Goal: Task Accomplishment & Management: Manage account settings

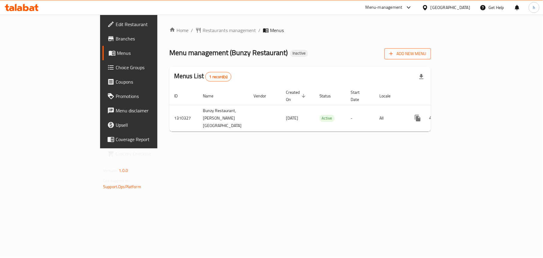
click at [426, 53] on span "Add New Menu" at bounding box center [408, 53] width 37 height 7
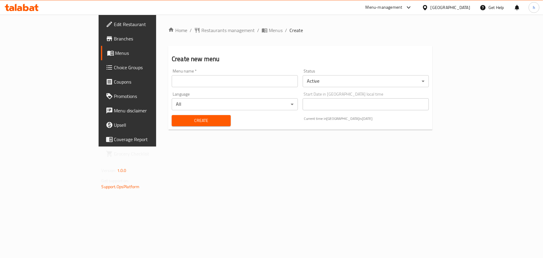
click at [174, 81] on input "text" at bounding box center [235, 81] width 126 height 12
type input "Menu"
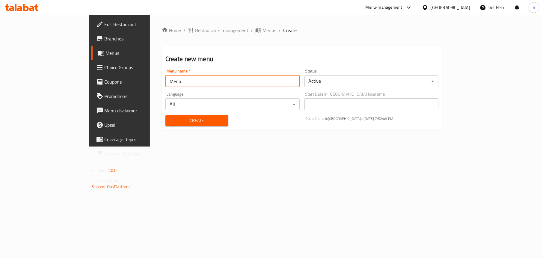
click at [166, 124] on button "Create" at bounding box center [197, 120] width 63 height 11
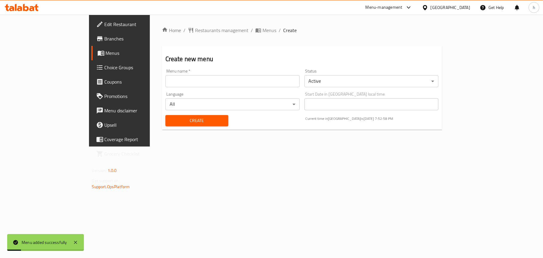
click at [97, 55] on icon at bounding box center [100, 52] width 7 height 7
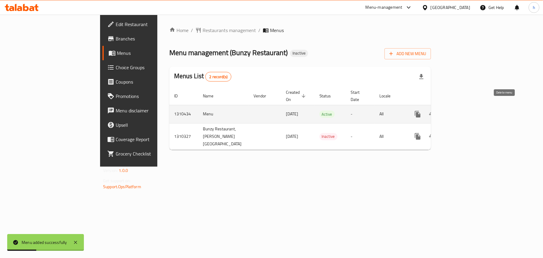
click at [465, 111] on icon "enhanced table" at bounding box center [461, 114] width 7 height 7
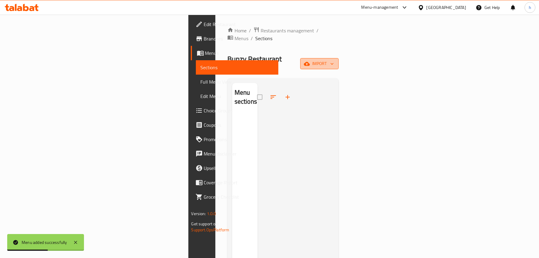
click at [310, 62] on icon "button" at bounding box center [307, 64] width 6 height 4
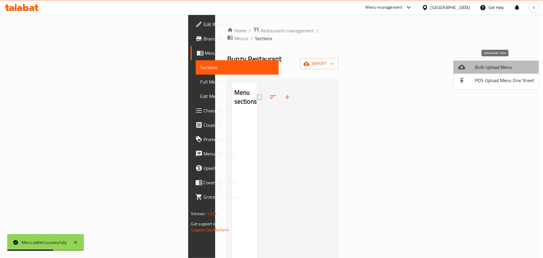
click at [470, 67] on div at bounding box center [467, 67] width 17 height 7
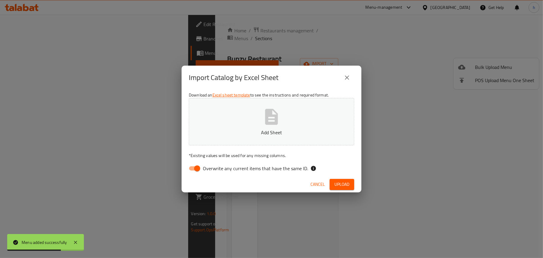
click at [192, 166] on input "Overwrite any current items that have the same ID." at bounding box center [197, 168] width 34 height 11
checkbox input "false"
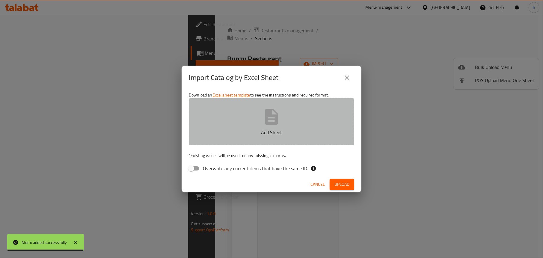
click at [226, 118] on button "Add Sheet" at bounding box center [272, 121] width 166 height 47
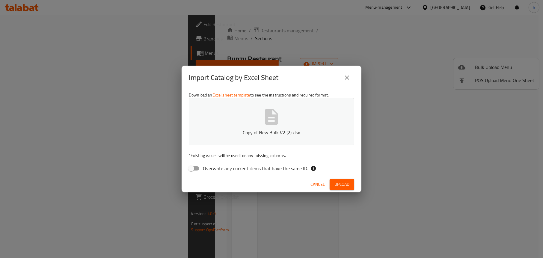
click at [339, 184] on span "Upload" at bounding box center [342, 184] width 15 height 7
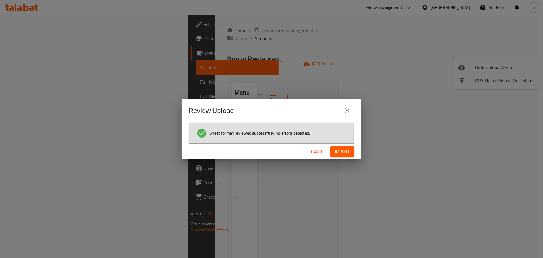
click at [342, 154] on span "Import" at bounding box center [342, 151] width 14 height 7
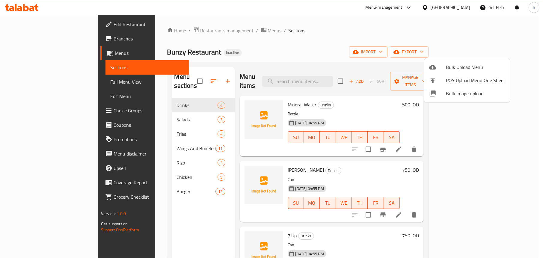
click at [282, 42] on div at bounding box center [271, 129] width 543 height 258
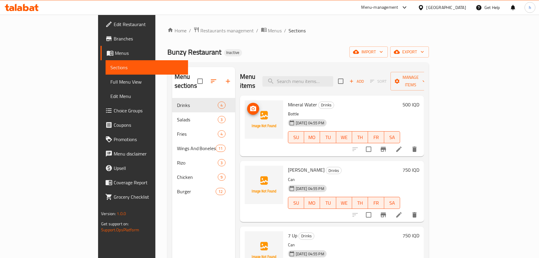
click at [250, 105] on icon "upload picture" at bounding box center [253, 108] width 7 height 7
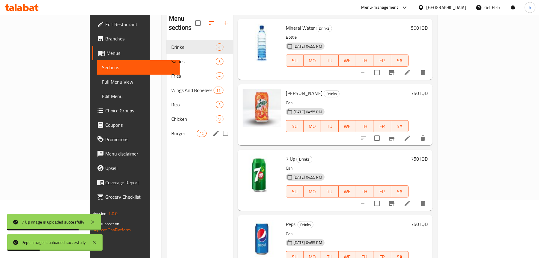
scroll to position [24, 0]
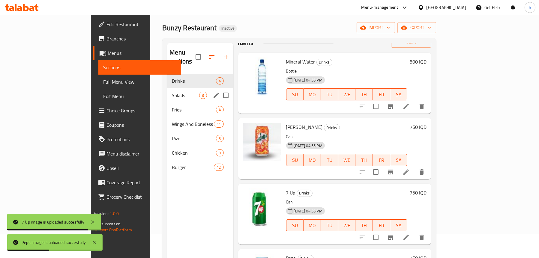
click at [167, 88] on div "Salads 3" at bounding box center [200, 95] width 66 height 14
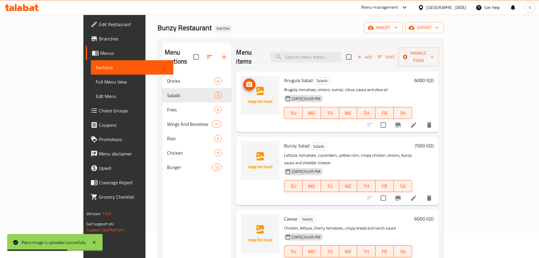
click at [243, 81] on span "upload picture" at bounding box center [249, 84] width 12 height 7
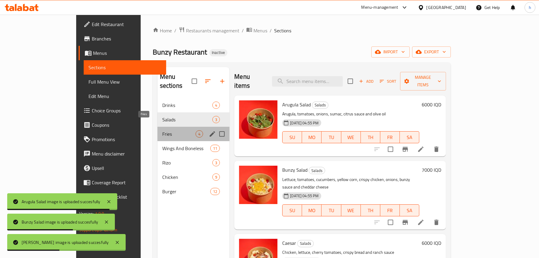
click at [162, 130] on span "Fries" at bounding box center [178, 133] width 33 height 7
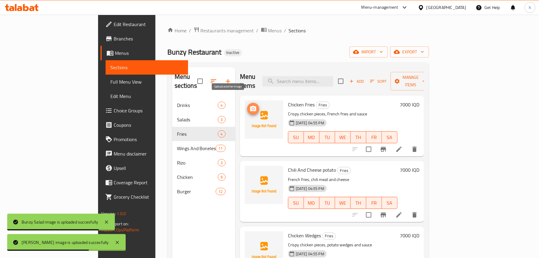
click at [250, 105] on icon "upload picture" at bounding box center [253, 108] width 7 height 7
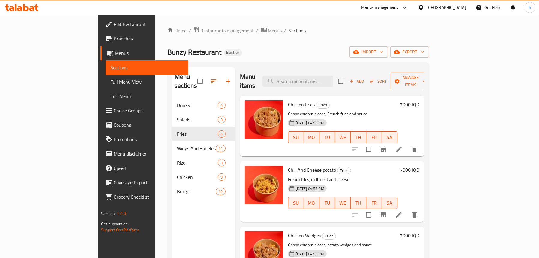
scroll to position [60, 0]
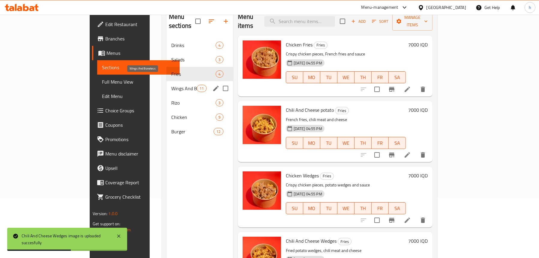
click at [171, 85] on span "Wings And Boneless" at bounding box center [183, 88] width 25 height 7
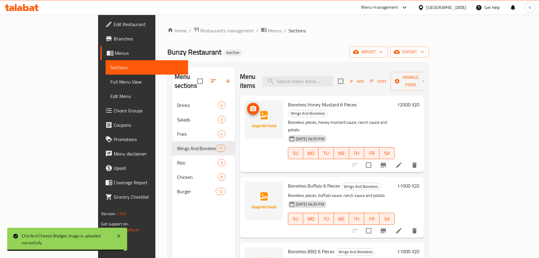
click at [245, 101] on img at bounding box center [264, 119] width 38 height 38
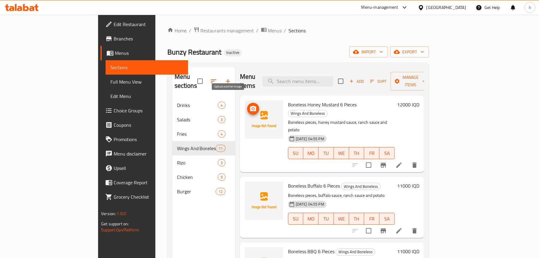
click at [250, 105] on icon "upload picture" at bounding box center [253, 108] width 7 height 7
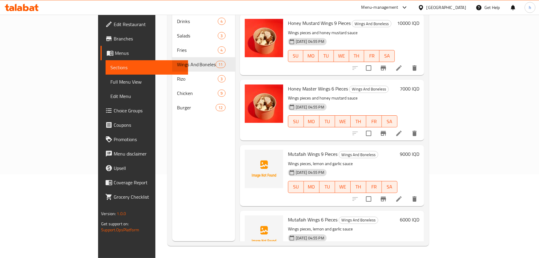
scroll to position [120, 0]
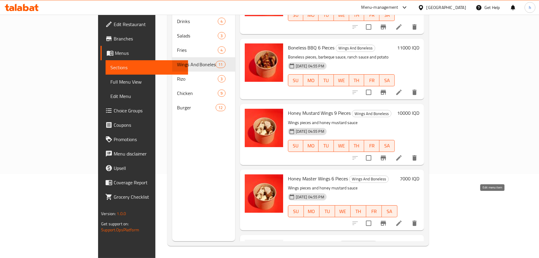
click at [402, 220] on icon at bounding box center [398, 223] width 7 height 7
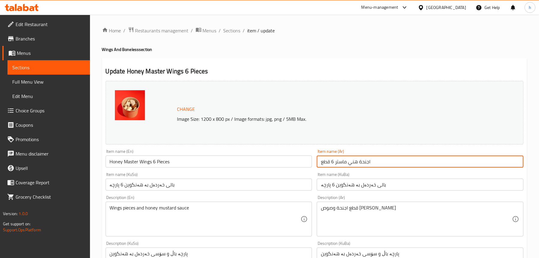
click at [334, 163] on input "اجنحة هني ماستر 6 قطع" at bounding box center [420, 162] width 207 height 12
type input "اجنحة هني ماستر 6 قطع"
click at [129, 159] on input "Honey Master Wings 6 Pieces" at bounding box center [209, 162] width 207 height 12
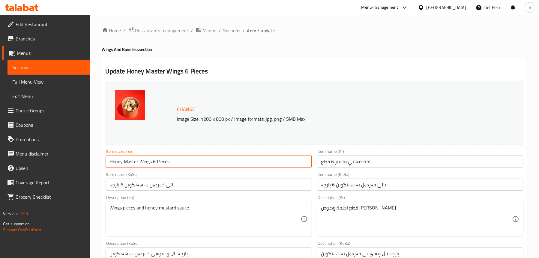
click at [129, 159] on input "Honey Master Wings 6 Pieces" at bounding box center [209, 162] width 207 height 12
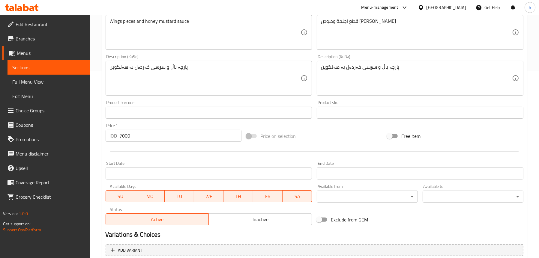
scroll to position [243, 0]
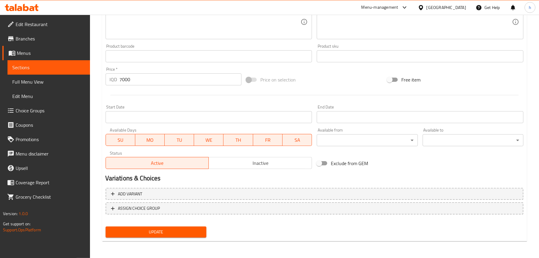
type input "Honey Mustard Wings 6 Pieces"
click at [157, 227] on button "Update" at bounding box center [156, 232] width 101 height 11
click at [37, 68] on span "Sections" at bounding box center [48, 67] width 73 height 7
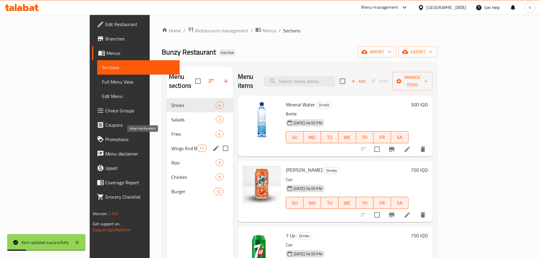
click at [171, 145] on span "Wings And Boneless" at bounding box center [183, 148] width 25 height 7
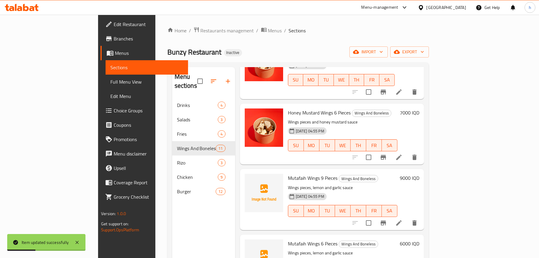
scroll to position [390, 0]
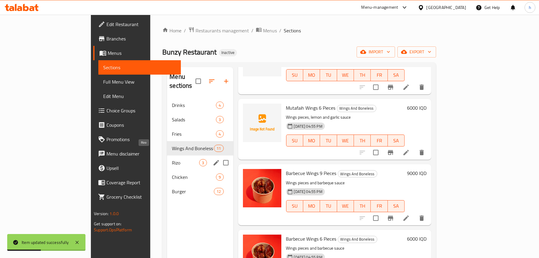
click at [172, 159] on span "Rizo" at bounding box center [185, 162] width 27 height 7
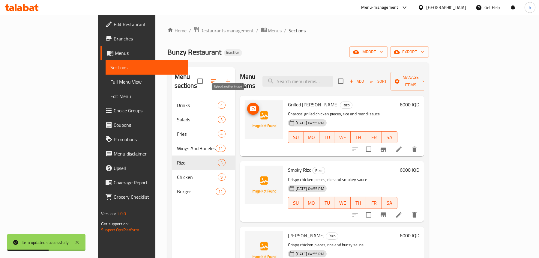
click at [250, 106] on icon "upload picture" at bounding box center [253, 108] width 6 height 5
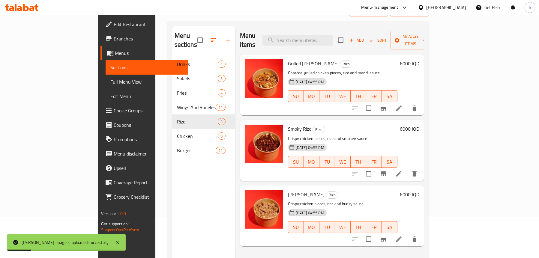
scroll to position [84, 0]
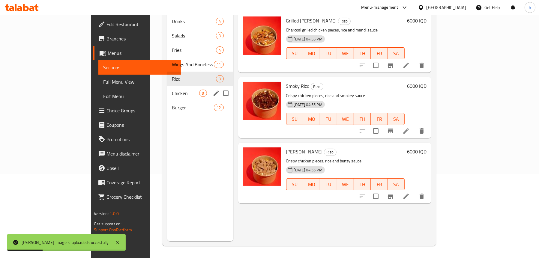
click at [167, 88] on div "Chicken 9" at bounding box center [200, 93] width 66 height 14
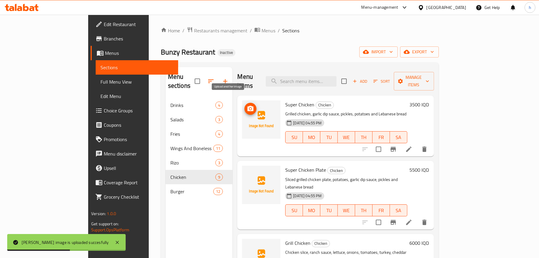
click at [247, 105] on icon "upload picture" at bounding box center [250, 108] width 7 height 7
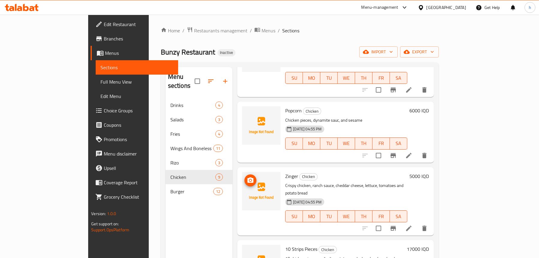
scroll to position [180, 0]
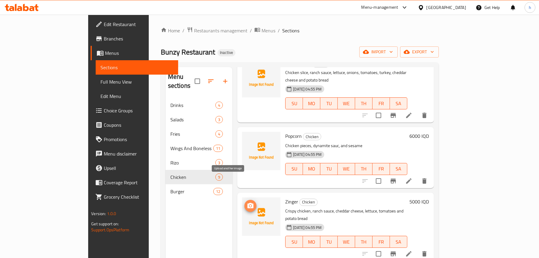
click at [247, 203] on icon "upload picture" at bounding box center [250, 205] width 6 height 5
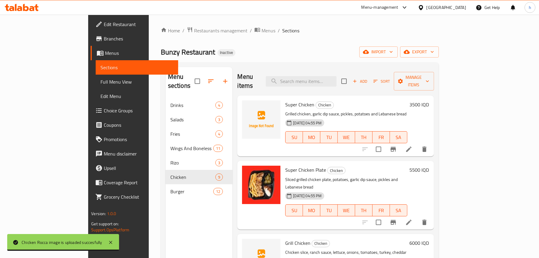
scroll to position [60, 0]
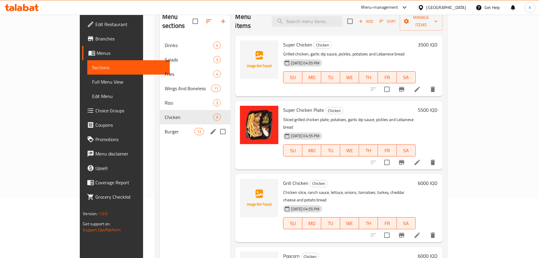
click at [165, 128] on span "Burger" at bounding box center [180, 131] width 30 height 7
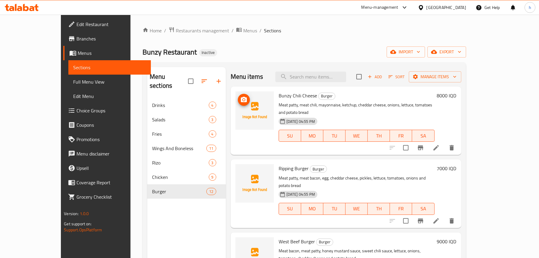
click at [235, 94] on img at bounding box center [254, 110] width 38 height 38
click at [240, 99] on icon "upload picture" at bounding box center [243, 99] width 7 height 7
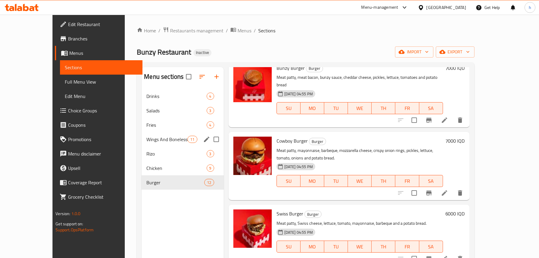
scroll to position [453, 0]
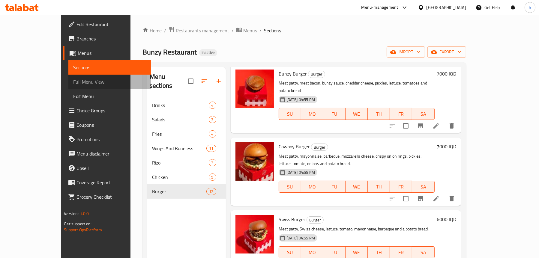
click at [73, 85] on span "Full Menu View" at bounding box center [109, 81] width 73 height 7
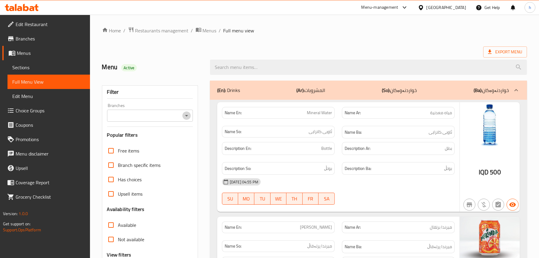
click at [184, 115] on icon "Open" at bounding box center [186, 115] width 7 height 7
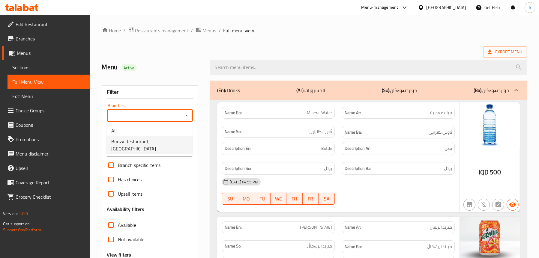
click at [146, 142] on span "Bunzy Restaurant,[GEOGRAPHIC_DATA]" at bounding box center [149, 145] width 76 height 14
type input "Bunzy Restaurant,[GEOGRAPHIC_DATA]"
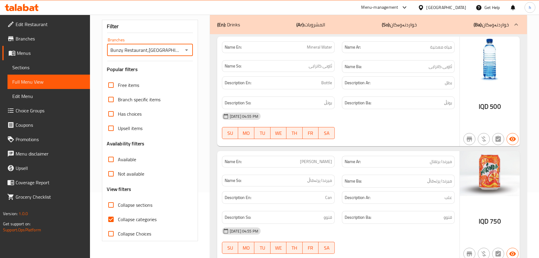
scroll to position [120, 0]
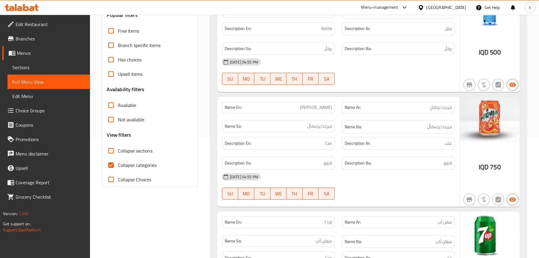
click at [125, 153] on span "Collapse sections" at bounding box center [135, 150] width 34 height 7
click at [118, 153] on input "Collapse sections" at bounding box center [111, 151] width 14 height 14
checkbox input "true"
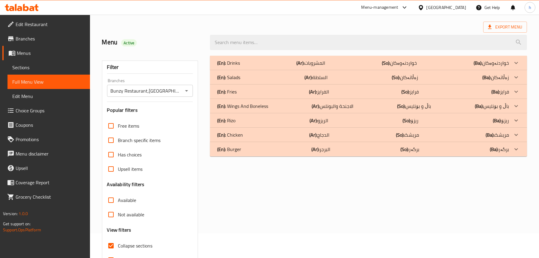
scroll to position [0, 0]
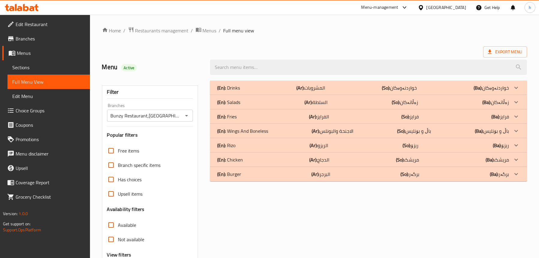
click at [309, 87] on p "(Ar): المشروبات" at bounding box center [311, 87] width 29 height 7
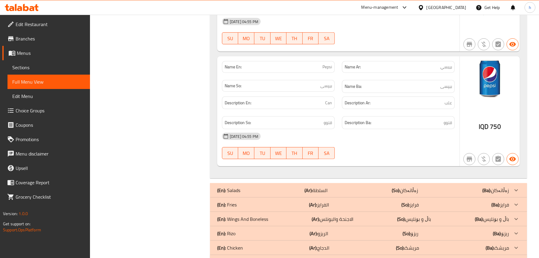
scroll to position [413, 0]
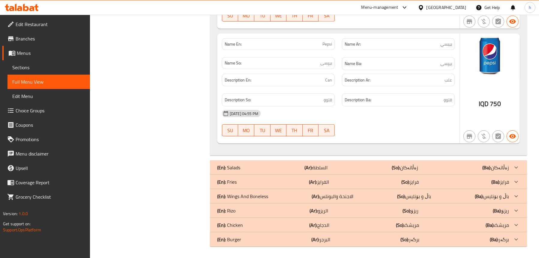
click at [251, 164] on div "(En): Salads (Ar): السلطة (So): زەڵاتەکان (Ba): زەڵاتەکان" at bounding box center [363, 167] width 292 height 7
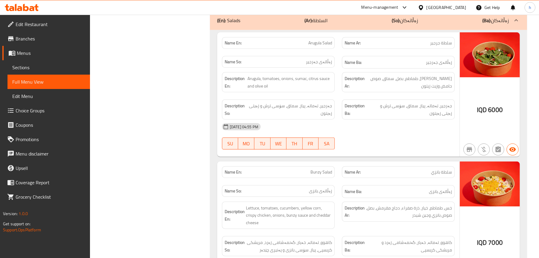
scroll to position [563, 0]
click at [180, 98] on div "Filter Branches Bunzy Restaurant,Hay Hatayn Branches Popular filters Free items…" at bounding box center [152, 14] width 108 height 1001
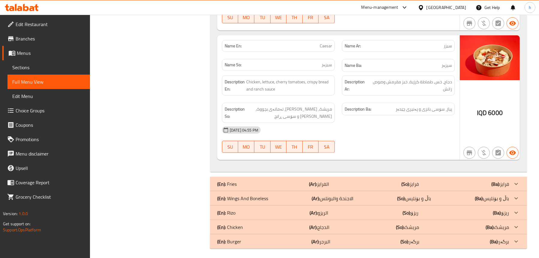
scroll to position [827, 0]
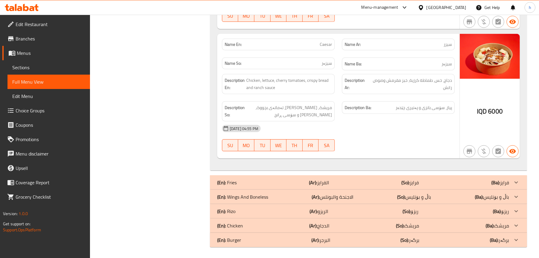
click at [251, 183] on div "(En): Fries (Ar): الفرايز (So): فرایز (Ba): فرایز" at bounding box center [363, 182] width 292 height 7
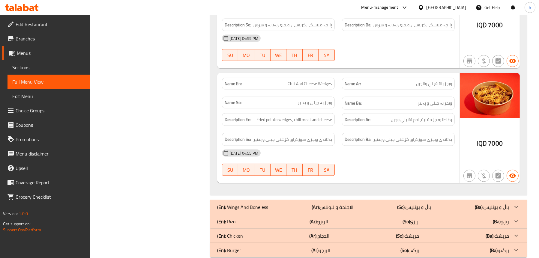
scroll to position [1312, 0]
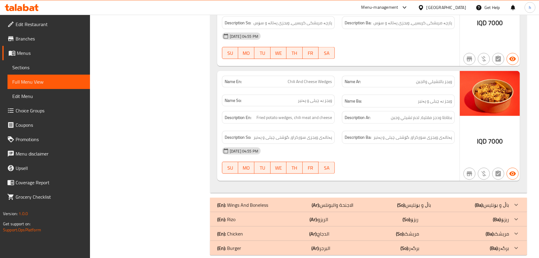
click at [246, 202] on p "(En): Wings And Boneless" at bounding box center [242, 205] width 51 height 7
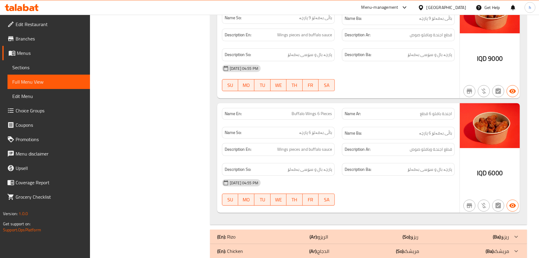
scroll to position [2628, 0]
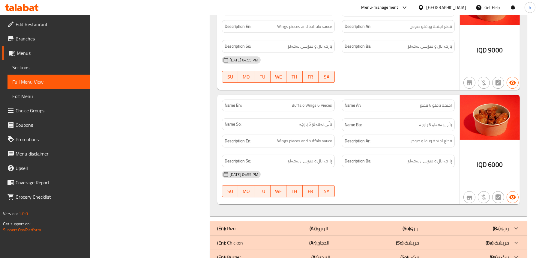
click at [288, 225] on div "(En): [PERSON_NAME] (Ar): الريزو (So): ریزۆ (Ba): ریزۆ" at bounding box center [363, 228] width 292 height 7
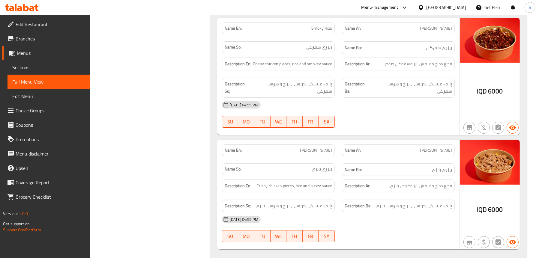
scroll to position [3012, 0]
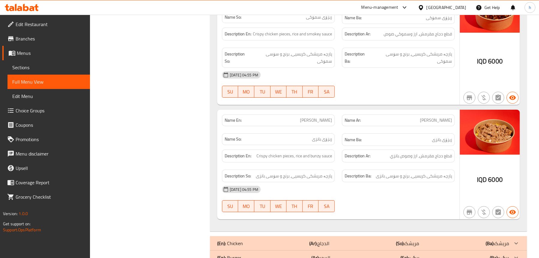
click at [276, 240] on div "(En): Chicken (Ar): الدجاج (So): مریشک (Ba): مریشک" at bounding box center [363, 243] width 292 height 7
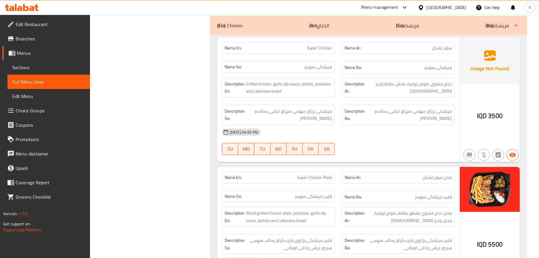
scroll to position [3222, 0]
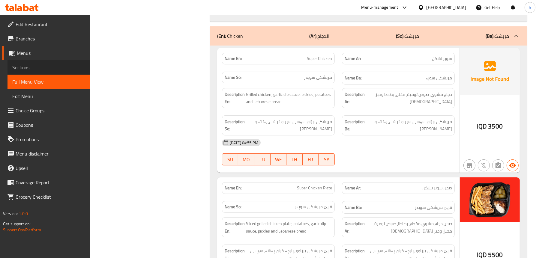
click at [43, 63] on link "Sections" at bounding box center [48, 67] width 82 height 14
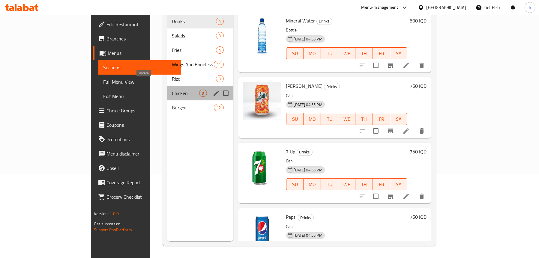
click at [172, 90] on span "Chicken" at bounding box center [185, 93] width 27 height 7
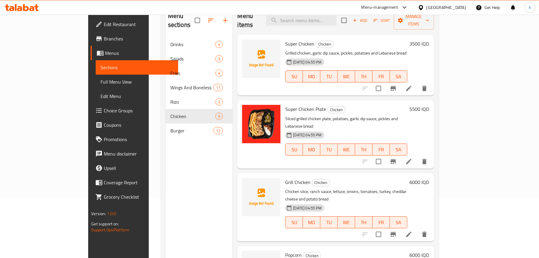
scroll to position [24, 0]
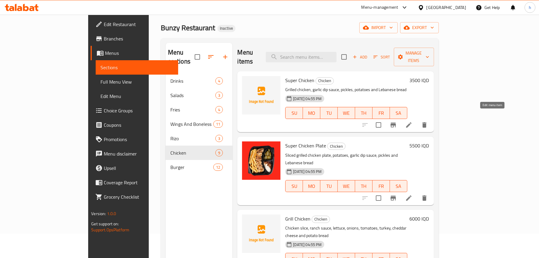
click at [411, 122] on icon at bounding box center [408, 124] width 5 height 5
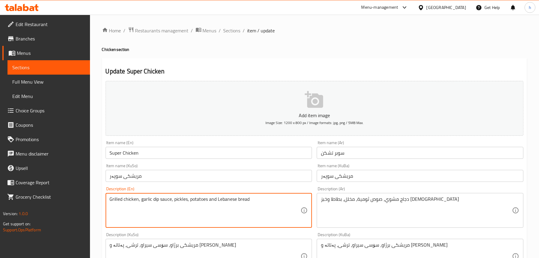
click at [201, 200] on textarea "Grilled chicken, garlic dip sauce, pickles, potatoes and Lebanese bread" at bounding box center [205, 210] width 191 height 28
type textarea "Grilled chicken, garlic dip sauce, pickles, French fries and Lebanese bread"
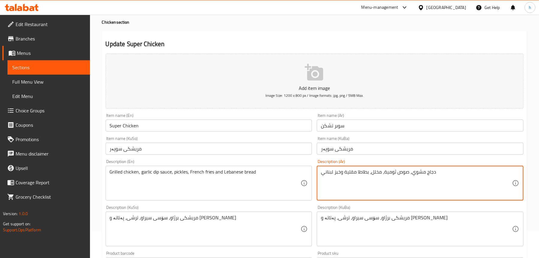
scroll to position [60, 0]
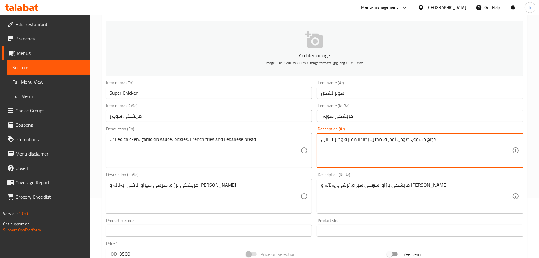
type textarea "دجاج مشوي، صوص ثومية، مخلل، بطاطا مقلية وخبز لبناني"
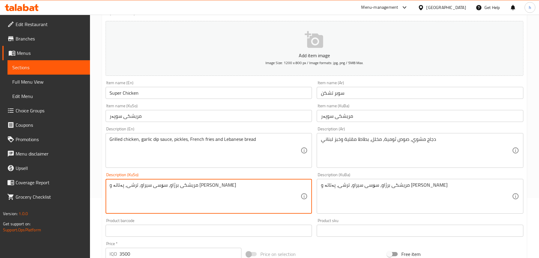
click at [146, 184] on textarea "مریشکی برژاو، سۆسی سیراو، ترشی، پەتاتە و [PERSON_NAME]" at bounding box center [205, 196] width 191 height 28
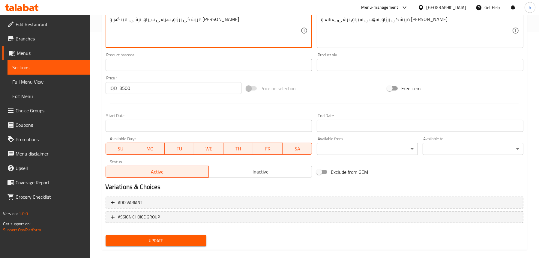
scroll to position [234, 0]
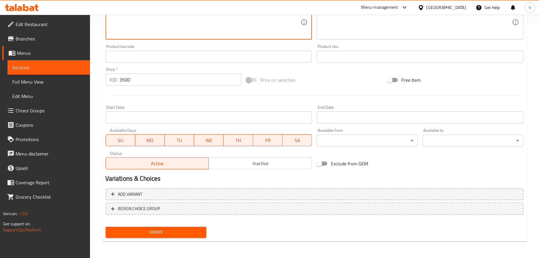
type textarea "مریشکی برژاو، سۆسی سیراو، ترشی، فینگەر و [PERSON_NAME]"
click at [173, 234] on span "Update" at bounding box center [155, 232] width 91 height 7
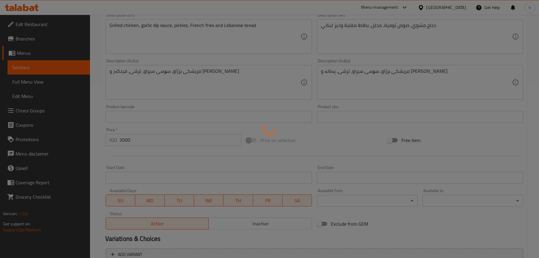
scroll to position [144, 0]
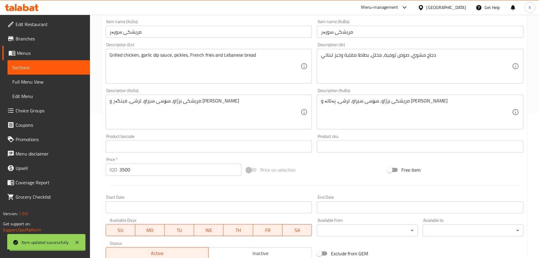
click at [40, 69] on span "Sections" at bounding box center [48, 67] width 73 height 7
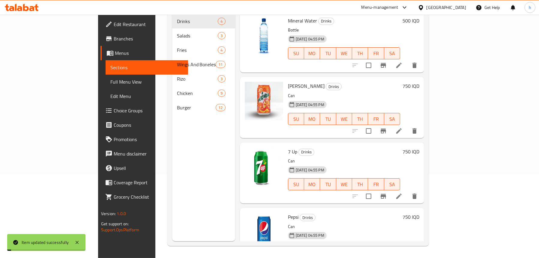
scroll to position [84, 0]
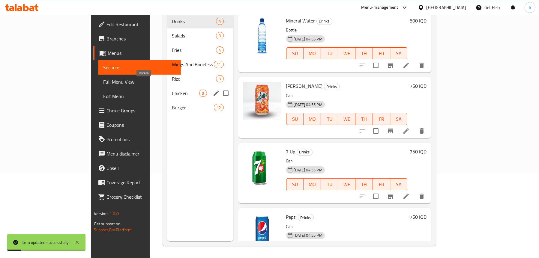
click at [172, 90] on span "Chicken" at bounding box center [185, 93] width 27 height 7
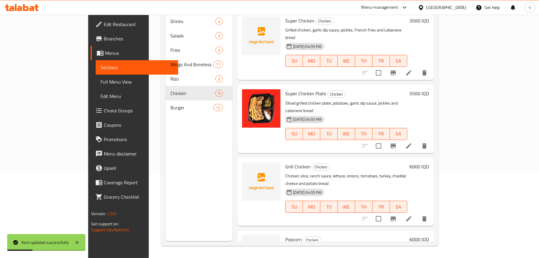
click at [412, 142] on icon at bounding box center [408, 145] width 7 height 7
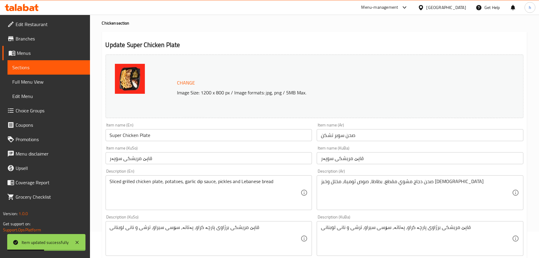
scroll to position [60, 0]
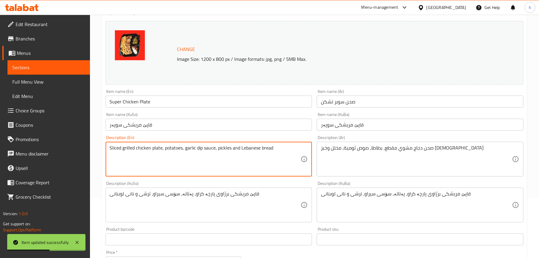
click at [173, 151] on textarea "Sliced ​​grilled chicken plate, potatoes, garlic dip sauce, pickles and Lebanes…" at bounding box center [205, 159] width 191 height 28
type textarea "Sliced ​​grilled chicken plate, French fries, garlic dip sauce, pickles and Leb…"
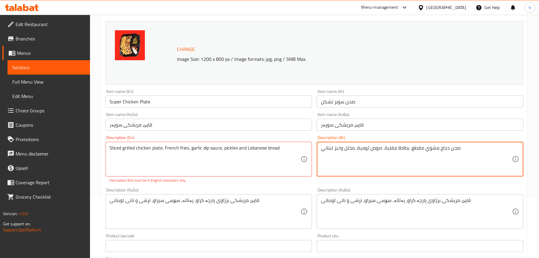
type textarea "صحن دجاج مشوي مقطع، بطاطا مقلية، صوص ثومية، مخلل وخبز لبناني"
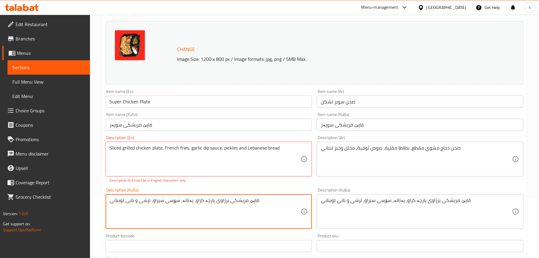
click at [185, 199] on textarea "قاپێ مریشکی برژاوی پارچە کراو، پەتاتە، سۆسی سیراو، ترشی و نانی لوبنانی" at bounding box center [205, 212] width 191 height 28
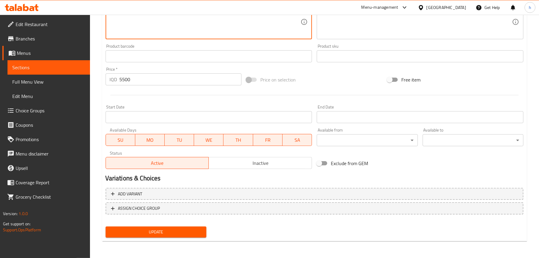
type textarea "قاپێ مریشکی برژاوی پارچە کراو، فینگەر، سۆسی سیراو، ترشی و نانی لوبنانی"
click at [157, 229] on span "Update" at bounding box center [155, 232] width 91 height 7
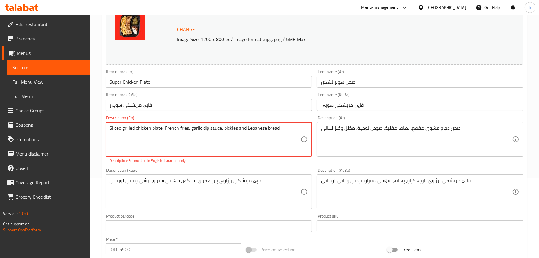
click at [164, 128] on textarea "Sliced ​​grilled chicken plate, French fries, garlic dip sauce, pickles and Leb…" at bounding box center [205, 139] width 191 height 28
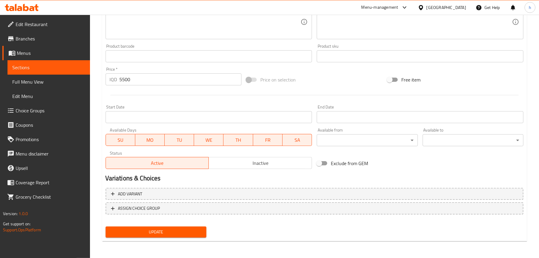
click at [166, 229] on span "Update" at bounding box center [155, 232] width 91 height 7
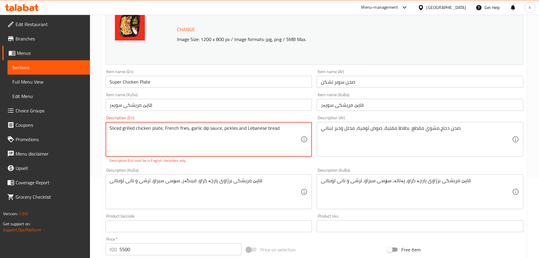
click at [146, 134] on textarea "Sliced ​​grilled chicken plate, French fries, garlic dip sauce, pickles and Leb…" at bounding box center [205, 139] width 191 height 28
click at [279, 132] on textarea "Sliced ​​grilled chicken plate, French fries, garlic dip sauce, pickles and Leb…" at bounding box center [205, 139] width 191 height 28
click at [232, 128] on textarea "Sliced ​​grilled chicken plate, French fries, garlic dip sauce, pickles and Leb…" at bounding box center [205, 139] width 191 height 28
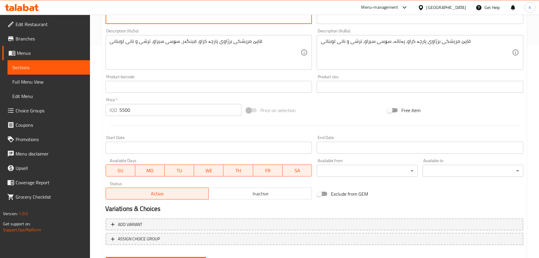
scroll to position [243, 0]
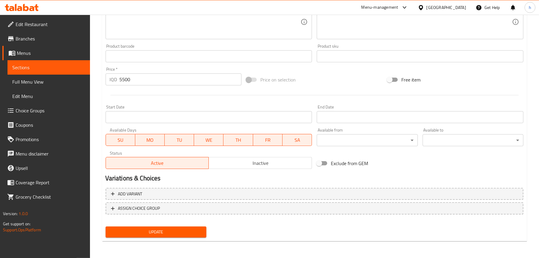
type textarea "Sliced grilled chicken plate, french fries, garlic dip sauce, pickles and Leban…"
click at [169, 227] on button "Update" at bounding box center [156, 232] width 101 height 11
click at [53, 68] on span "Sections" at bounding box center [48, 67] width 73 height 7
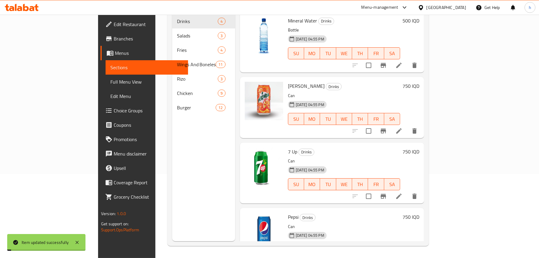
scroll to position [84, 0]
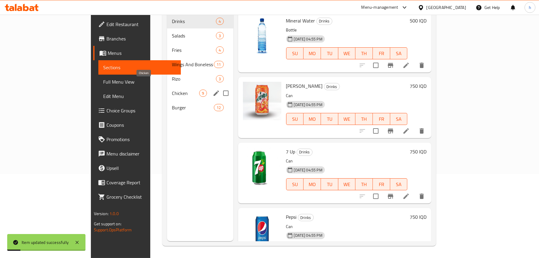
click at [172, 90] on span "Chicken" at bounding box center [185, 93] width 27 height 7
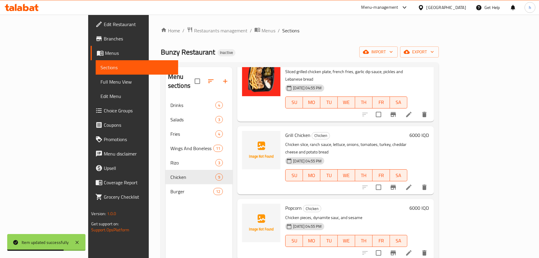
scroll to position [150, 0]
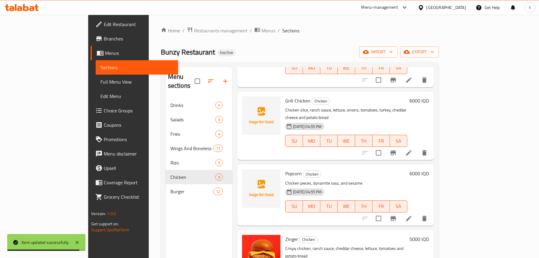
click at [100, 84] on span "Full Menu View" at bounding box center [136, 81] width 73 height 7
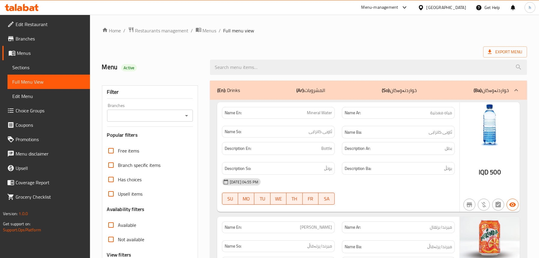
click at [184, 115] on icon "Open" at bounding box center [186, 115] width 7 height 7
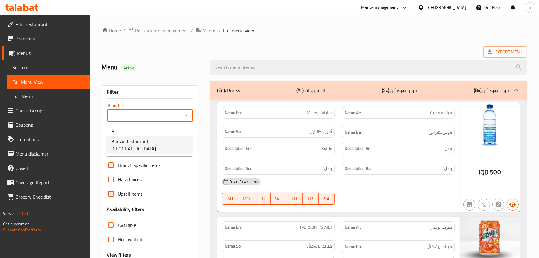
click at [137, 143] on span "Bunzy Restaurant,[GEOGRAPHIC_DATA]" at bounding box center [149, 145] width 76 height 14
type input "Bunzy Restaurant,[GEOGRAPHIC_DATA]"
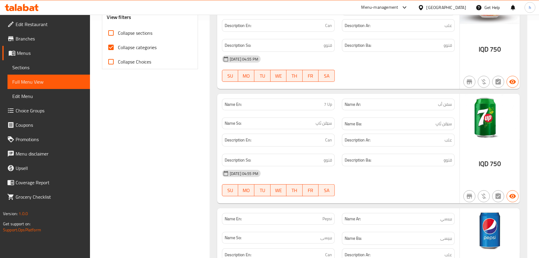
scroll to position [210, 0]
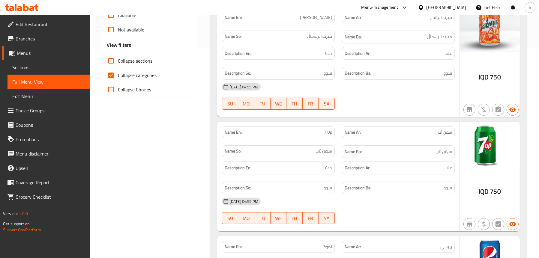
click at [134, 76] on span "Collapse categories" at bounding box center [137, 75] width 39 height 7
click at [118, 76] on input "Collapse categories" at bounding box center [111, 75] width 14 height 14
checkbox input "false"
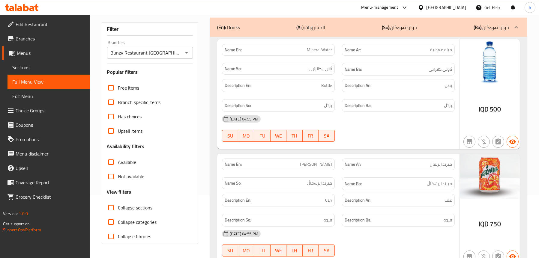
scroll to position [60, 0]
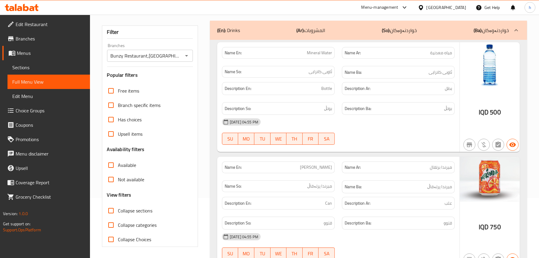
click at [277, 29] on div "(En): Drinks (Ar): المشروبات (So): خواردنەوەکان (Ba): خواردنەوەکان" at bounding box center [363, 30] width 292 height 7
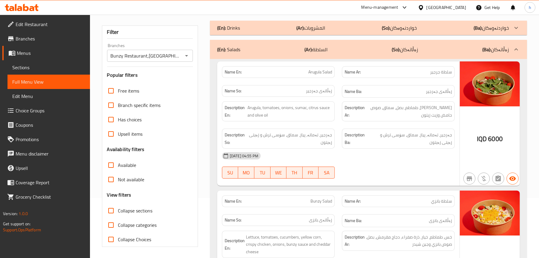
click at [270, 45] on div "(En): Salads (Ar): السلطة (So): زەڵاتەکان (Ba): زەڵاتەکان" at bounding box center [368, 49] width 317 height 19
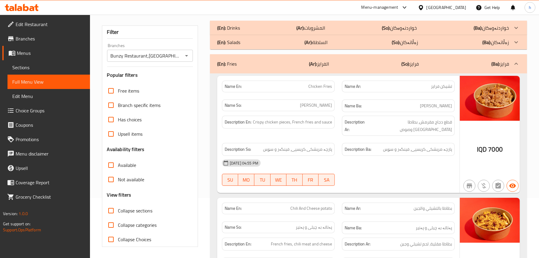
click at [261, 64] on div "(En): Fries (Ar): الفرايز (So): فرایز (Ba): فرایز" at bounding box center [363, 63] width 292 height 7
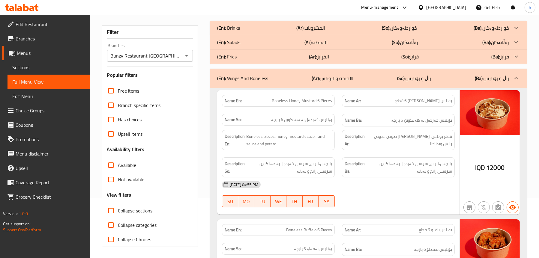
click at [263, 76] on p "(En): Wings And Boneless" at bounding box center [242, 78] width 51 height 7
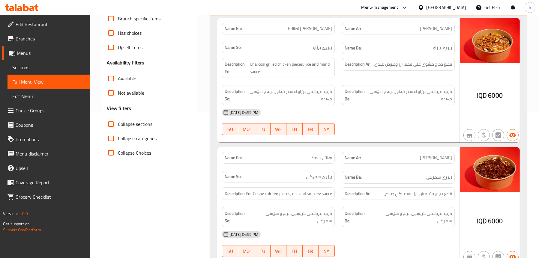
scroll to position [90, 0]
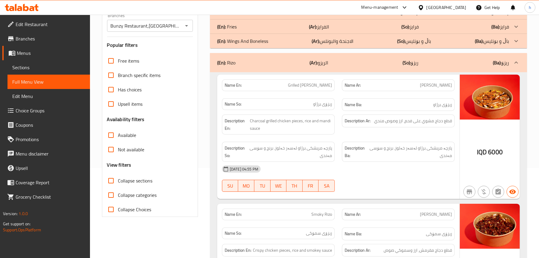
click at [287, 68] on div "(En): [PERSON_NAME] (Ar): الريزو (So): ریزۆ (Ba): ریزۆ" at bounding box center [368, 62] width 317 height 19
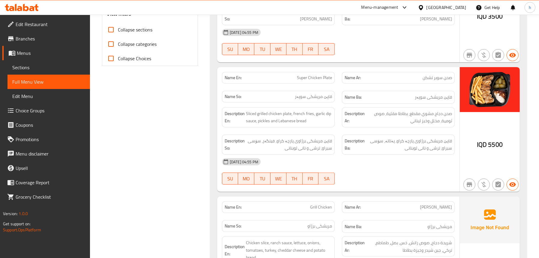
scroll to position [238, 0]
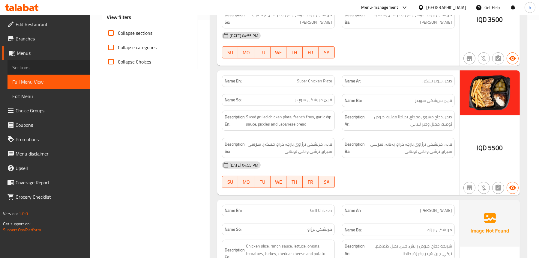
click at [28, 66] on span "Sections" at bounding box center [48, 67] width 73 height 7
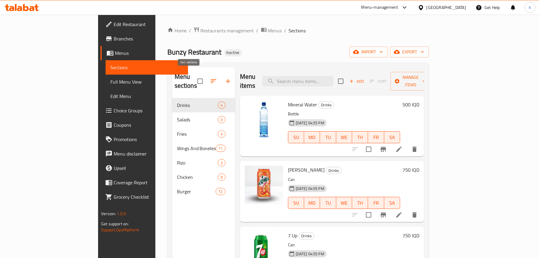
click at [210, 78] on icon "button" at bounding box center [213, 81] width 7 height 7
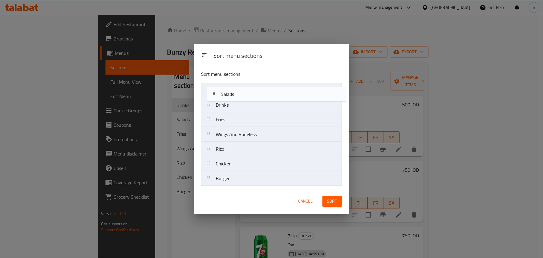
drag, startPoint x: 220, startPoint y: 104, endPoint x: 228, endPoint y: 91, distance: 15.3
click at [228, 91] on nav "Drinks Salads Fries Wings And Boneless [PERSON_NAME] Chicken Burger" at bounding box center [271, 134] width 141 height 103
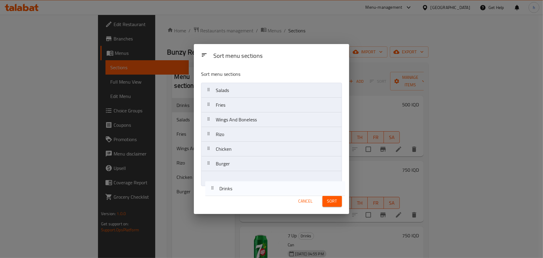
drag, startPoint x: 223, startPoint y: 121, endPoint x: 225, endPoint y: 192, distance: 70.8
click at [225, 192] on div "Sort menu sections Sort menu sections Salads Drinks Fries Wings And Boneless [P…" at bounding box center [271, 129] width 155 height 170
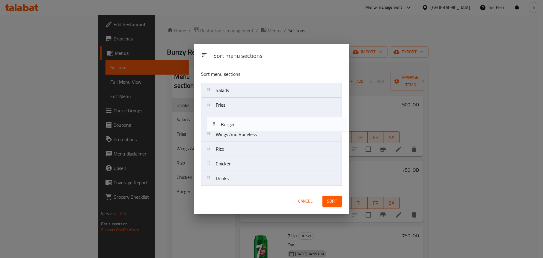
drag, startPoint x: 226, startPoint y: 165, endPoint x: 232, endPoint y: 122, distance: 44.0
click at [232, 122] on nav "Salads Fries Wings And Boneless [PERSON_NAME] Chicken Burger Drinks" at bounding box center [271, 134] width 141 height 103
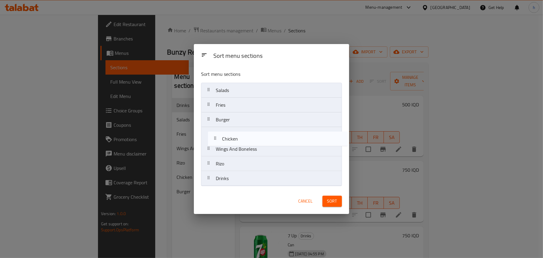
drag, startPoint x: 223, startPoint y: 163, endPoint x: 231, endPoint y: 132, distance: 31.9
click at [231, 132] on nav "Salads Fries Burger Wings And Boneless [PERSON_NAME] Chicken Drinks" at bounding box center [271, 134] width 141 height 103
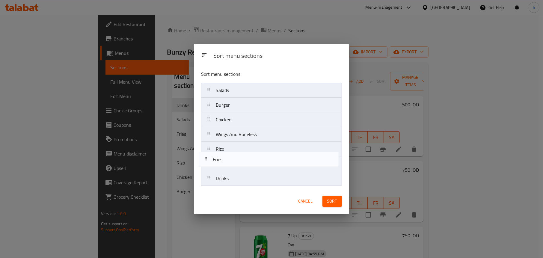
drag, startPoint x: 229, startPoint y: 109, endPoint x: 226, endPoint y: 165, distance: 56.8
click at [226, 165] on nav "Salads Fries Burger Chicken Wings And Boneless [PERSON_NAME] Drinks" at bounding box center [271, 134] width 141 height 103
drag, startPoint x: 236, startPoint y: 164, endPoint x: 238, endPoint y: 149, distance: 15.1
click at [238, 149] on nav "Salads Burger Chicken Wings And Boneless [PERSON_NAME] Drinks" at bounding box center [271, 134] width 141 height 103
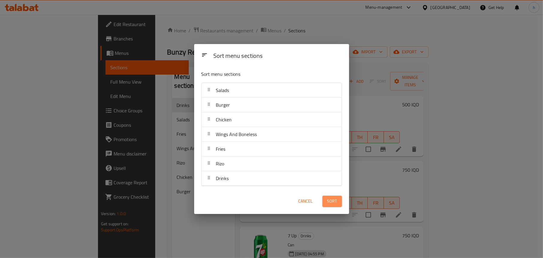
click at [337, 202] on span "Sort" at bounding box center [333, 201] width 10 height 7
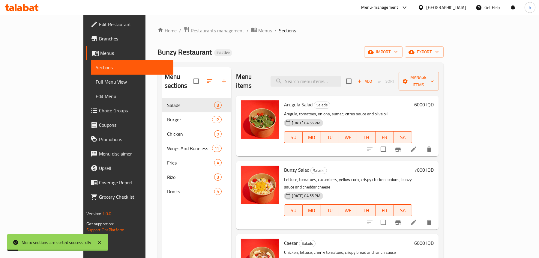
click at [96, 82] on span "Full Menu View" at bounding box center [132, 81] width 73 height 7
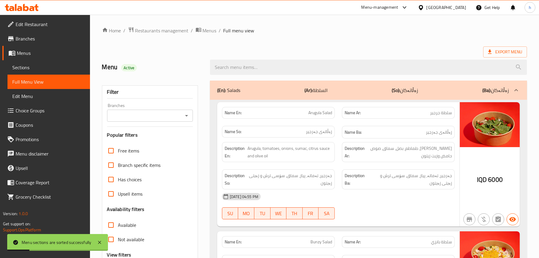
click at [187, 113] on icon "Open" at bounding box center [186, 115] width 7 height 7
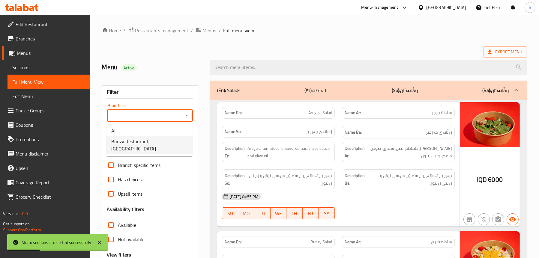
click at [155, 139] on span "Bunzy Restaurant,[GEOGRAPHIC_DATA]" at bounding box center [149, 145] width 76 height 14
type input "Bunzy Restaurant,[GEOGRAPHIC_DATA]"
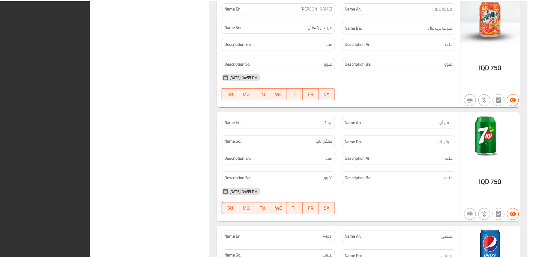
scroll to position [5804, 0]
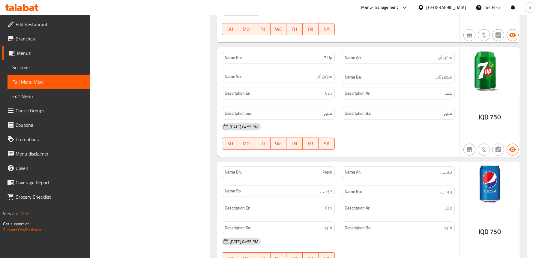
click at [15, 26] on span at bounding box center [11, 24] width 8 height 7
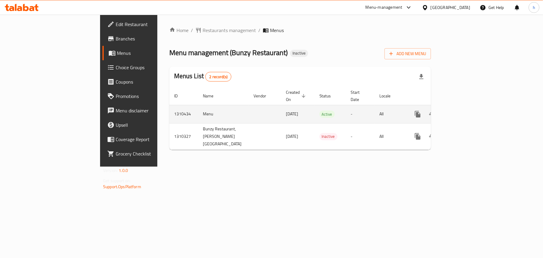
click at [465, 111] on icon "enhanced table" at bounding box center [461, 114] width 7 height 7
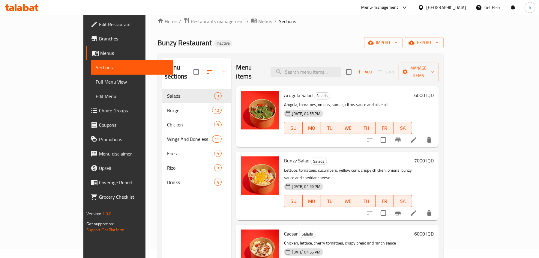
scroll to position [84, 0]
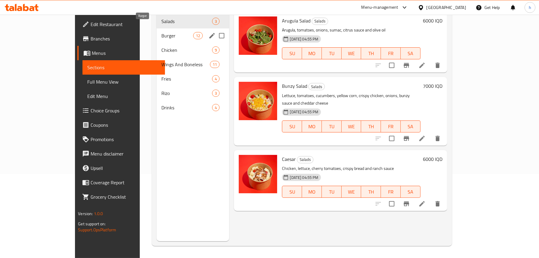
click at [161, 32] on span "Burger" at bounding box center [177, 35] width 32 height 7
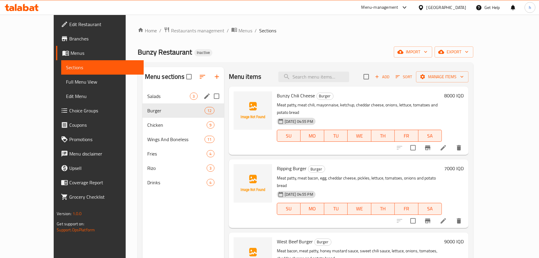
click at [147, 95] on span "Salads" at bounding box center [168, 96] width 43 height 7
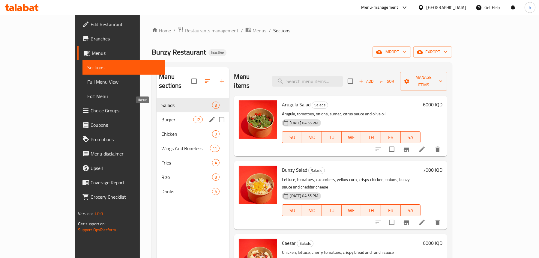
click at [161, 116] on span "Burger" at bounding box center [177, 119] width 32 height 7
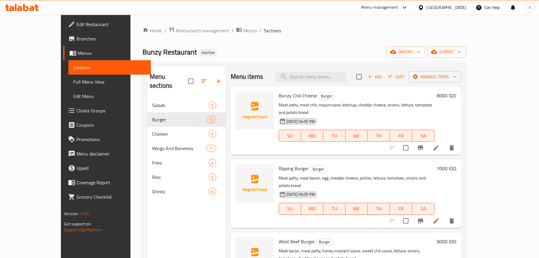
click at [283, 96] on span "Bunzy Chili Cheese" at bounding box center [298, 95] width 38 height 9
copy h6 "Bunzy Chili Cheese"
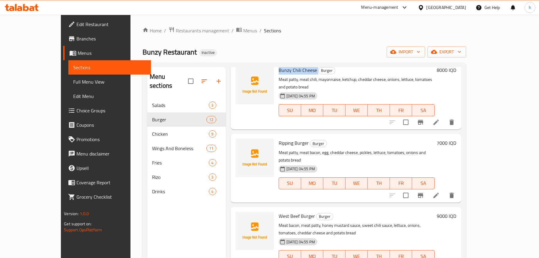
scroll to position [60, 0]
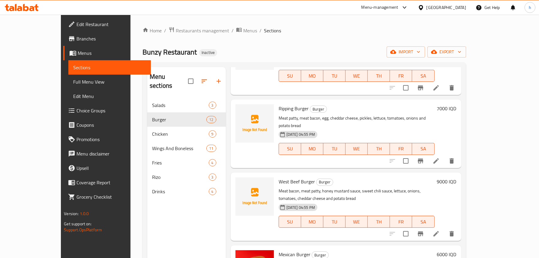
click at [279, 104] on span "Ripping Burger" at bounding box center [294, 108] width 30 height 9
copy h6 "Ripping Burger"
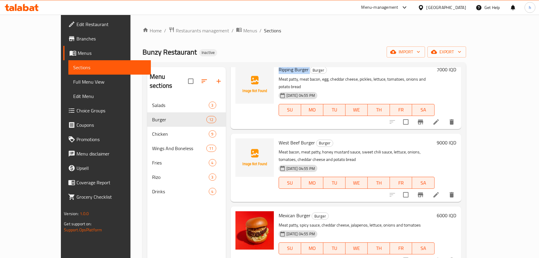
scroll to position [120, 0]
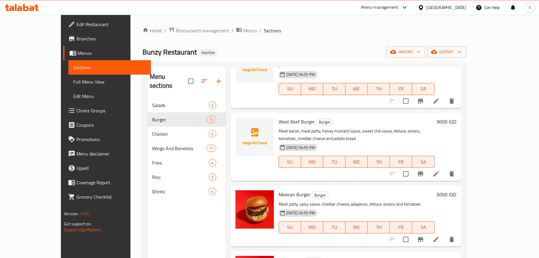
click at [280, 117] on span "West Beef Burger" at bounding box center [297, 121] width 36 height 9
copy h6 "West Beef Burger"
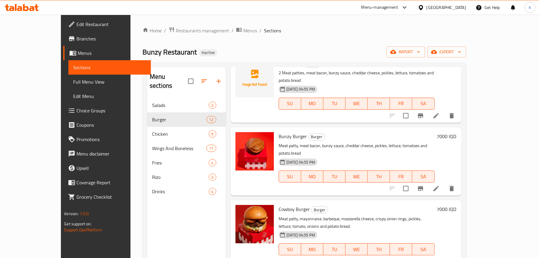
scroll to position [300, 0]
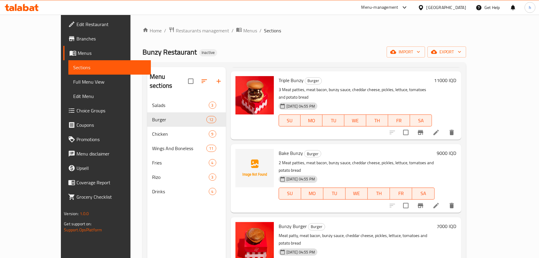
click at [279, 149] on span "Bake Bunzy" at bounding box center [291, 153] width 24 height 9
copy h6 "Bake Bunzy"
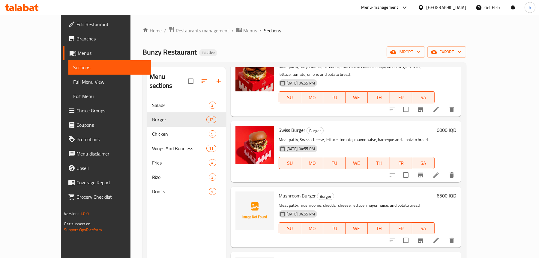
scroll to position [543, 0]
click at [285, 191] on span "Mushroom Burger" at bounding box center [297, 195] width 37 height 9
copy h6 "Mushroom Burger"
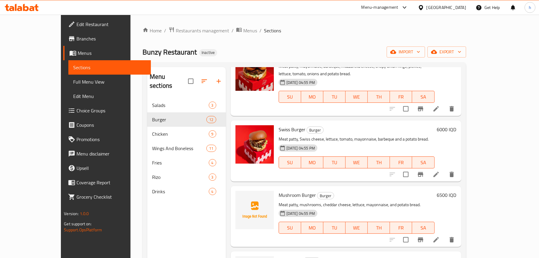
click at [279, 256] on span "Gizz Burger" at bounding box center [290, 260] width 23 height 9
copy h6 "Burger"
click at [279, 256] on span "Gizz Burger" at bounding box center [290, 260] width 23 height 9
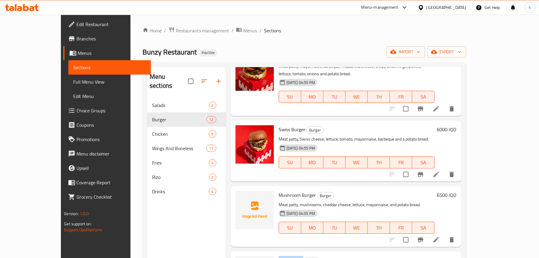
click at [279, 256] on span "Gizz Burger" at bounding box center [290, 260] width 23 height 9
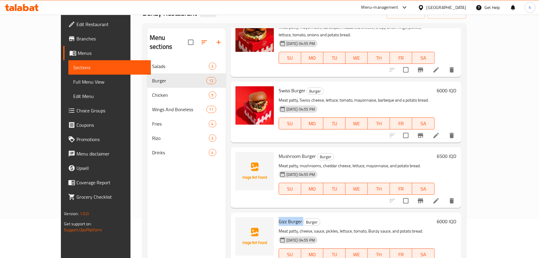
scroll to position [84, 0]
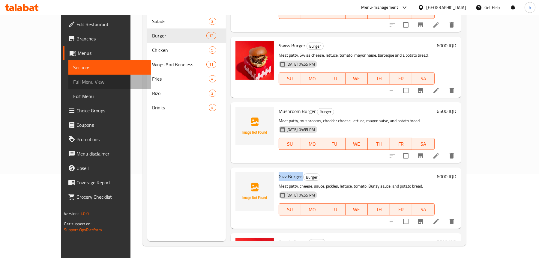
click at [73, 84] on span "Full Menu View" at bounding box center [109, 81] width 73 height 7
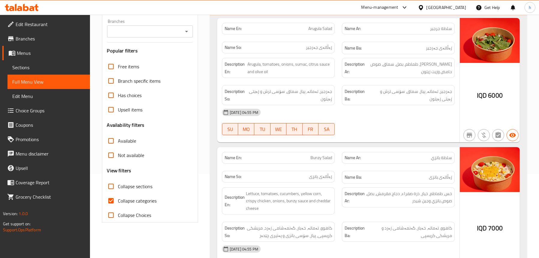
click at [186, 31] on icon "Open" at bounding box center [186, 31] width 3 height 1
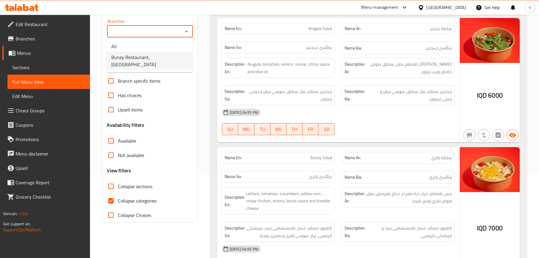
click at [158, 55] on span "Bunzy Restaurant,[GEOGRAPHIC_DATA]" at bounding box center [149, 61] width 76 height 14
type input "Bunzy Restaurant,[GEOGRAPHIC_DATA]"
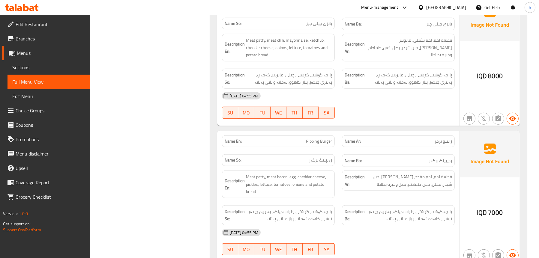
scroll to position [480, 0]
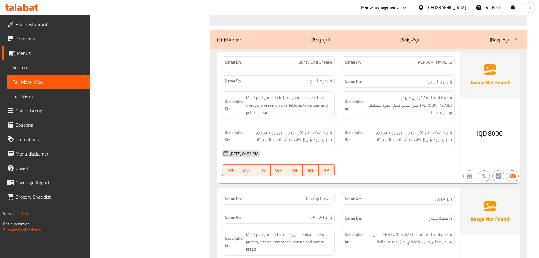
click at [310, 59] on span "Bunzy Chili Cheese" at bounding box center [315, 62] width 34 height 6
click at [436, 61] on span "[PERSON_NAME]" at bounding box center [434, 62] width 35 height 6
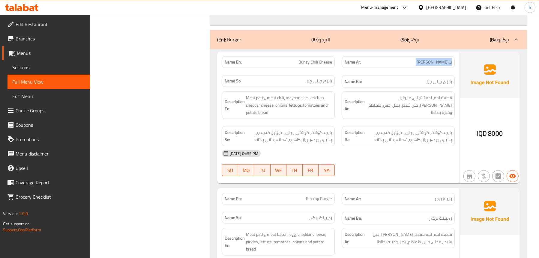
copy span "[PERSON_NAME]"
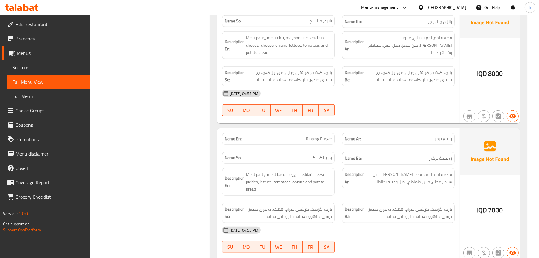
click at [444, 138] on span "رايبنغ برجر" at bounding box center [443, 139] width 17 height 6
copy span "رايبنغ برجر"
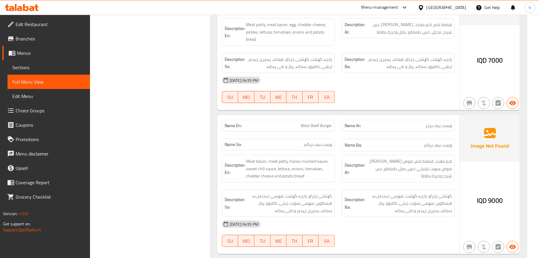
click at [428, 120] on div "Name Ar: ويست بيف برجر" at bounding box center [398, 126] width 113 height 12
click at [432, 123] on span "ويست بيف برجر" at bounding box center [439, 126] width 26 height 6
copy span "ويست بيف برجر"
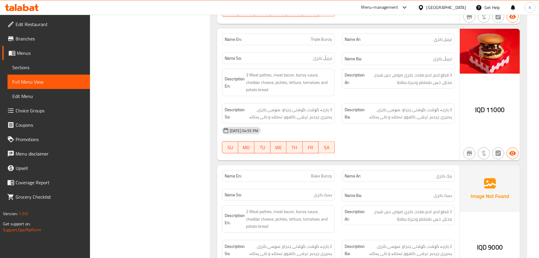
scroll to position [1170, 0]
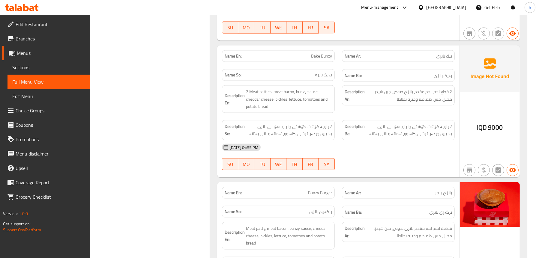
click at [442, 53] on span "بيك بانزي" at bounding box center [444, 56] width 16 height 6
copy span "بيك بانزي"
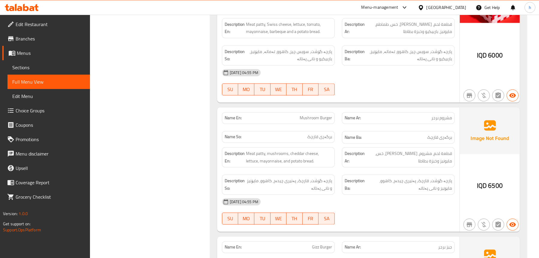
scroll to position [1650, 0]
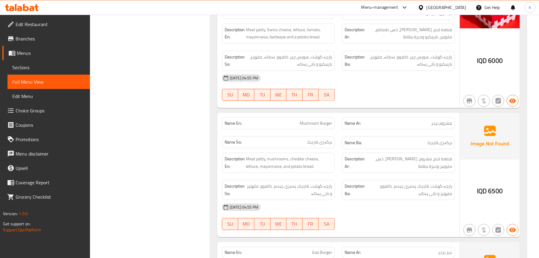
click at [441, 120] on span "مشروم برجر" at bounding box center [441, 123] width 21 height 6
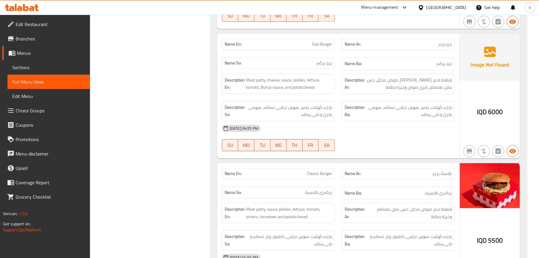
scroll to position [1830, 0]
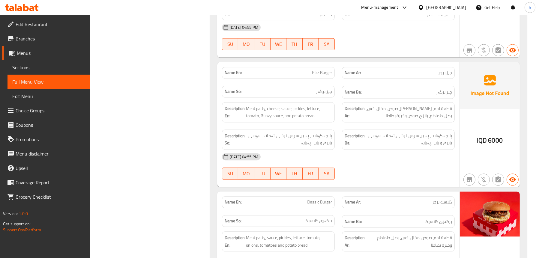
click at [445, 73] on span "جيز برجر" at bounding box center [445, 73] width 14 height 6
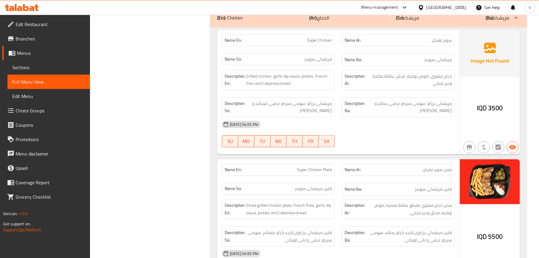
scroll to position [2099, 0]
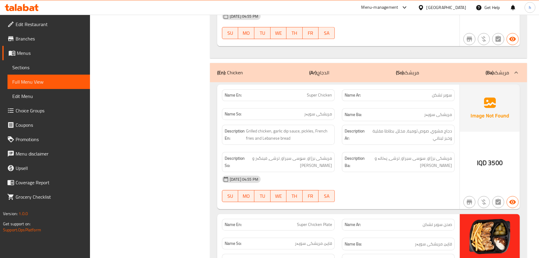
click at [327, 94] on span "Super Chicken" at bounding box center [319, 95] width 25 height 6
click at [445, 92] on span "سوبر تشكن" at bounding box center [442, 95] width 20 height 6
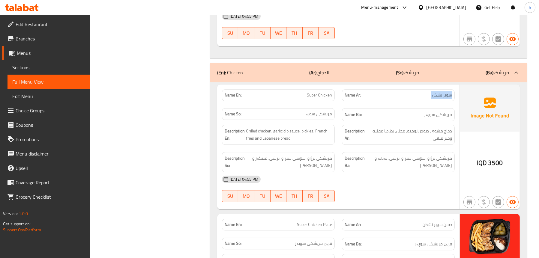
click at [445, 92] on span "سوبر تشكن" at bounding box center [442, 95] width 20 height 6
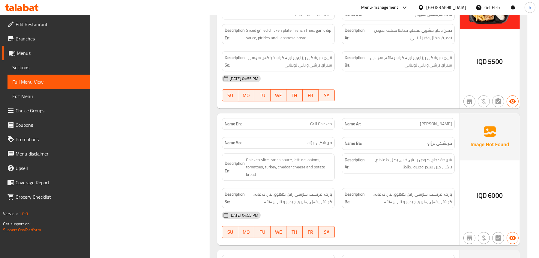
scroll to position [2369, 0]
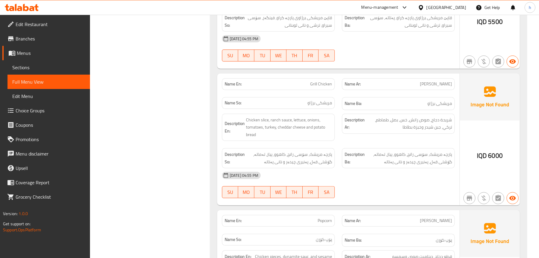
click at [437, 83] on span "[PERSON_NAME]" at bounding box center [436, 84] width 32 height 6
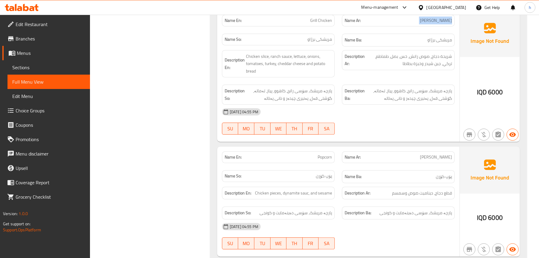
scroll to position [2489, 0]
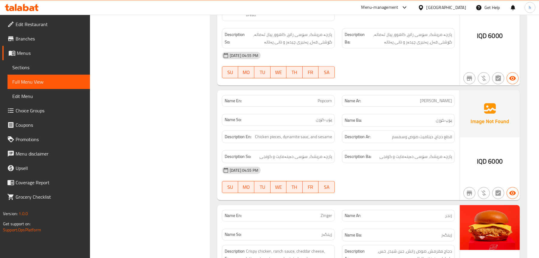
click at [444, 100] on span "[PERSON_NAME]" at bounding box center [436, 101] width 32 height 6
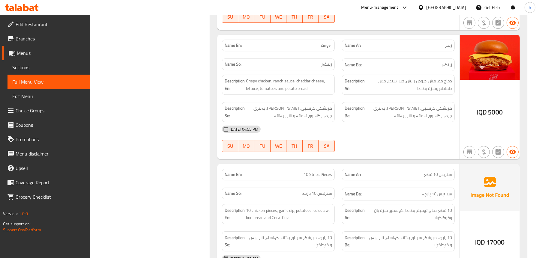
scroll to position [2699, 0]
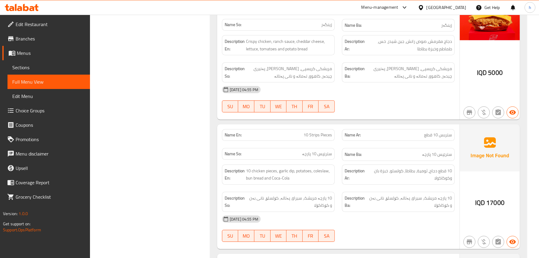
click at [443, 132] on span "ستربس 10 قطع" at bounding box center [438, 135] width 28 height 6
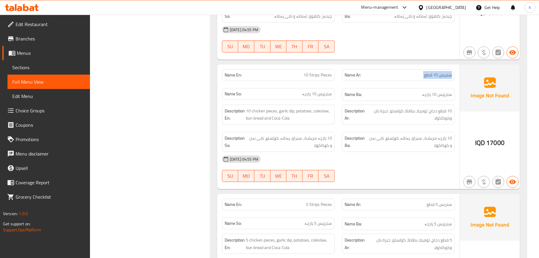
scroll to position [2849, 0]
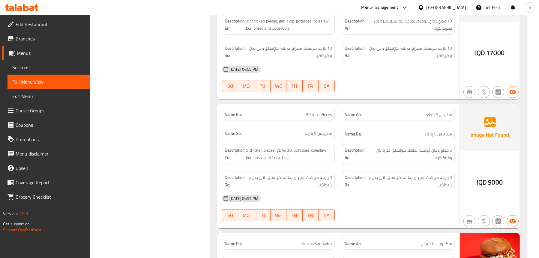
click at [433, 109] on div "Name Ar: ستربس 5 قطع" at bounding box center [398, 115] width 113 height 12
click at [435, 112] on span "ستربس 5 قطع" at bounding box center [438, 115] width 25 height 6
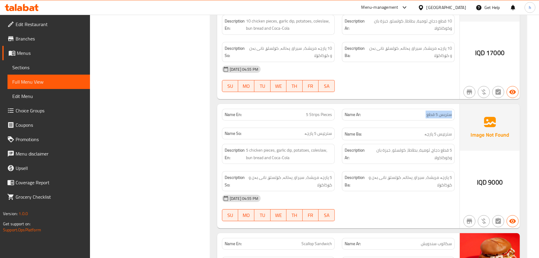
click at [435, 112] on span "ستربس 5 قطع" at bounding box center [438, 115] width 25 height 6
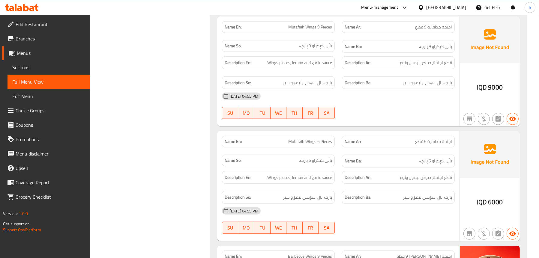
scroll to position [3929, 0]
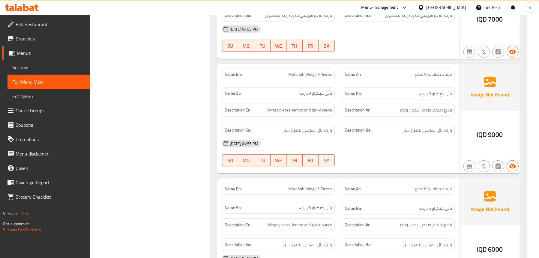
click at [444, 71] on span "اجنحة مطفاية 9 قطع" at bounding box center [433, 74] width 37 height 6
click at [436, 186] on span "اجنحة مطفاية 6 قطع" at bounding box center [433, 189] width 37 height 6
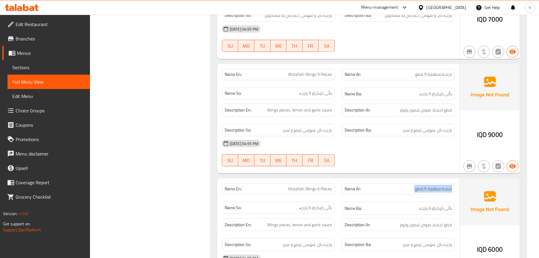
click at [436, 186] on span "اجنحة مطفاية 6 قطع" at bounding box center [433, 189] width 37 height 6
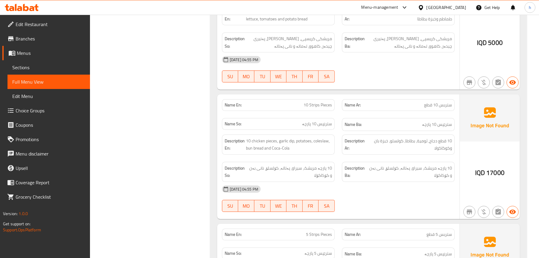
scroll to position [2879, 0]
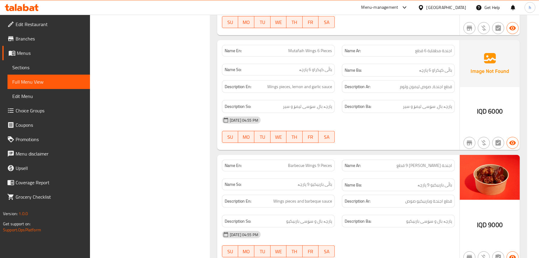
scroll to position [4064, 0]
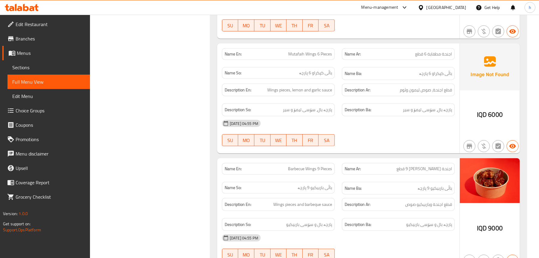
drag, startPoint x: 177, startPoint y: 84, endPoint x: 136, endPoint y: 25, distance: 71.9
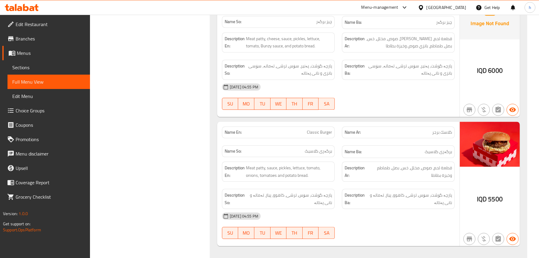
scroll to position [1860, 0]
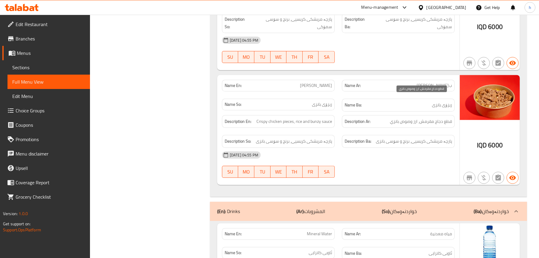
scroll to position [5399, 0]
